Goal: Ask a question

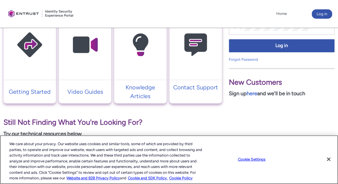
scroll to position [150, 0]
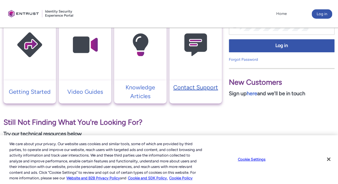
click at [187, 87] on p "Contact Support" at bounding box center [195, 87] width 47 height 9
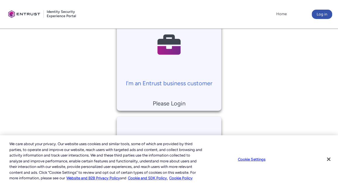
scroll to position [146, 0]
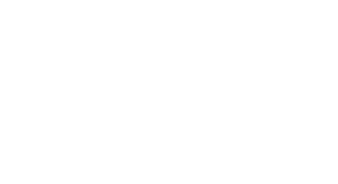
scroll to position [150, 0]
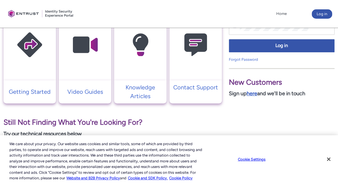
click at [252, 92] on link "here" at bounding box center [252, 93] width 11 height 6
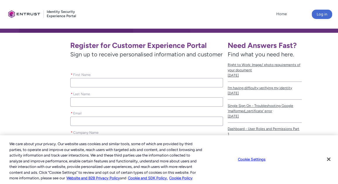
scroll to position [175, 0]
